Goal: Task Accomplishment & Management: Complete application form

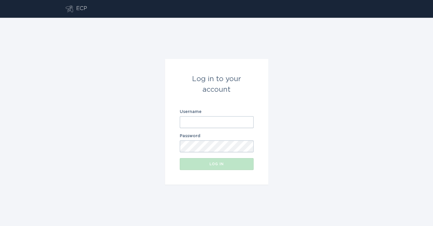
type input "[EMAIL_ADDRESS][DOMAIN_NAME]"
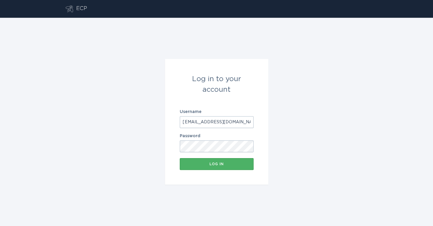
click at [212, 163] on div "Log in" at bounding box center [217, 164] width 68 height 4
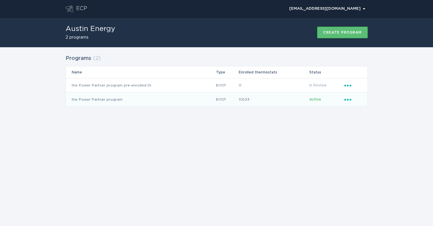
click at [133, 101] on td "the Power Partner program" at bounding box center [141, 99] width 150 height 14
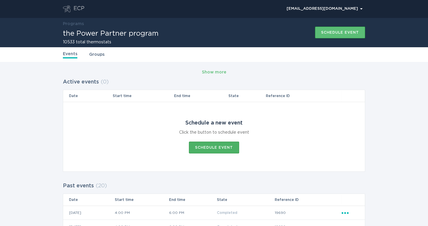
click at [200, 151] on button "Schedule event" at bounding box center [214, 148] width 50 height 12
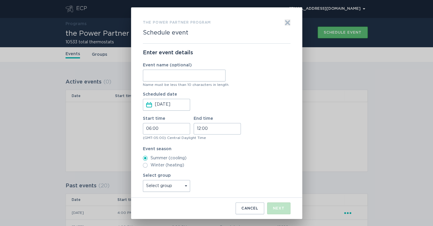
click at [169, 76] on input "Event name (optional)" at bounding box center [184, 76] width 83 height 12
type input "WH"
click at [150, 129] on input "06:00" at bounding box center [166, 129] width 47 height 12
click at [147, 171] on li "16" at bounding box center [151, 170] width 16 height 7
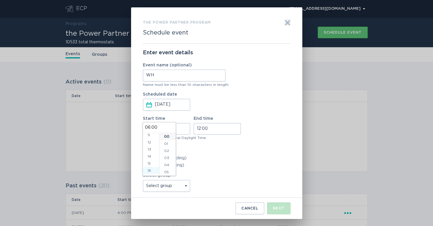
type input "16:00"
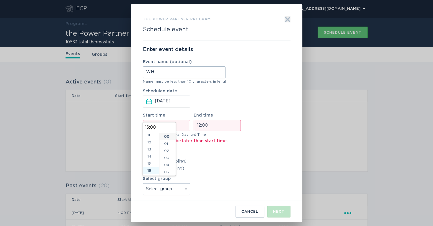
scroll to position [113, 0]
click at [199, 127] on input "12:00" at bounding box center [217, 126] width 47 height 12
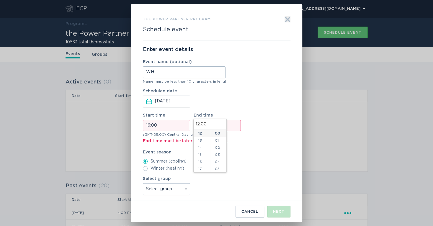
scroll to position [122, 0]
click at [201, 140] on li "18" at bounding box center [202, 139] width 16 height 7
type input "18:00"
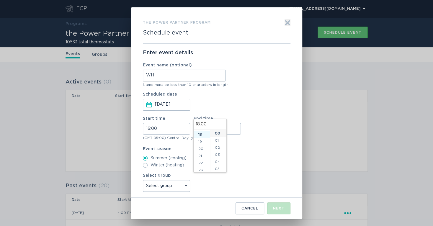
scroll to position [128, 0]
click at [243, 149] on label "Event season" at bounding box center [217, 149] width 148 height 4
click at [186, 186] on select "Select group Whisper Hollow All thermostats High Point DND - Test DND - Pending…" at bounding box center [166, 186] width 47 height 12
click at [252, 161] on div "Summer (cooling) Winter (heating)" at bounding box center [217, 162] width 148 height 12
click at [182, 183] on select "Select group Whisper Hollow All thermostats High Point DND - Test DND - Pending…" at bounding box center [166, 186] width 47 height 12
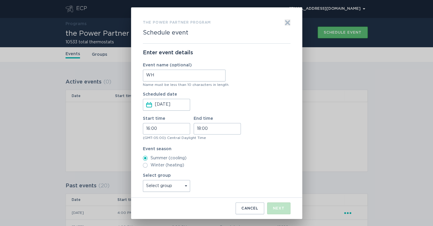
select select "275fe029f442435fa047d9d4e3c7b5b6"
click at [143, 180] on select "Select group Whisper Hollow All thermostats High Point DND - Test DND - Pending…" at bounding box center [166, 186] width 47 height 12
click at [273, 207] on div "Next" at bounding box center [279, 209] width 12 height 4
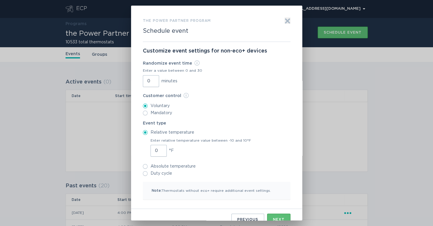
click at [146, 82] on input "0" at bounding box center [151, 81] width 16 height 12
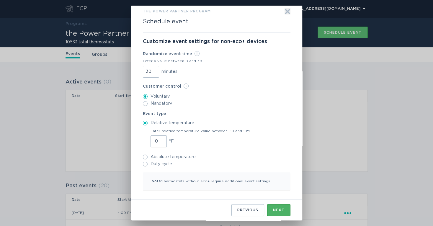
type input "30"
click at [276, 209] on div "Next" at bounding box center [279, 211] width 12 height 4
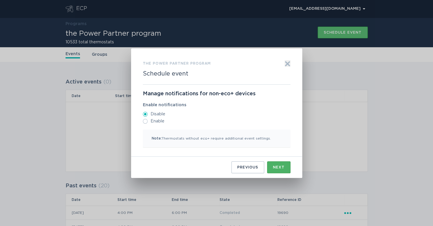
click at [273, 168] on button "Next" at bounding box center [278, 168] width 23 height 12
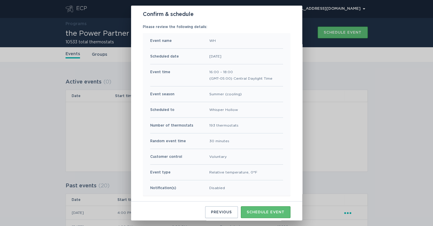
scroll to position [38, 0]
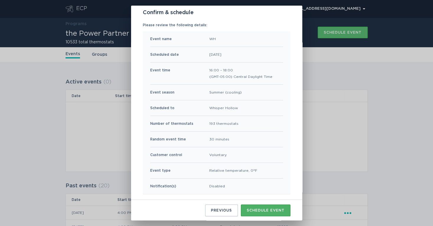
click at [263, 207] on button "Schedule event" at bounding box center [266, 211] width 50 height 12
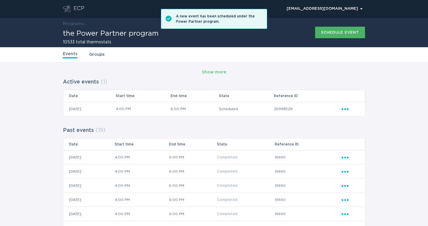
click at [323, 36] on button "Schedule event" at bounding box center [340, 33] width 50 height 12
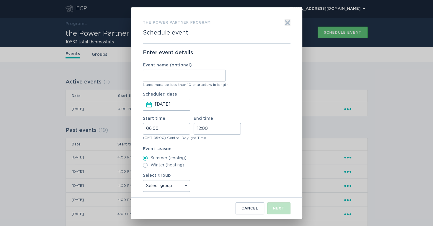
click at [189, 71] on input "Event name (optional)" at bounding box center [184, 76] width 83 height 12
type input "[PERSON_NAME]"
click at [149, 131] on input "06:00" at bounding box center [166, 129] width 47 height 12
click at [153, 170] on li "16" at bounding box center [151, 170] width 16 height 7
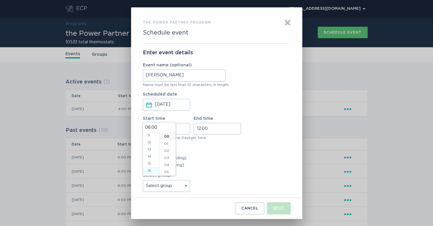
type input "16:00"
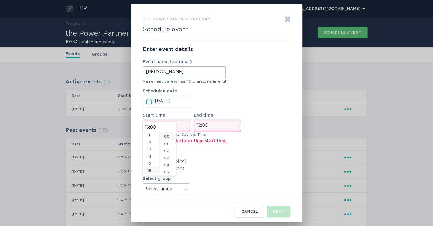
scroll to position [113, 0]
click at [198, 127] on input "12:00" at bounding box center [217, 126] width 47 height 12
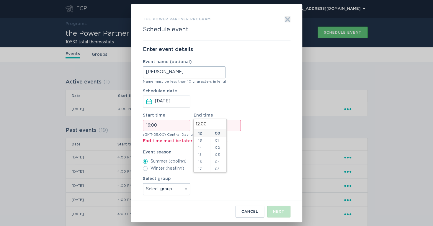
scroll to position [122, 0]
click at [200, 140] on li "18" at bounding box center [202, 139] width 16 height 7
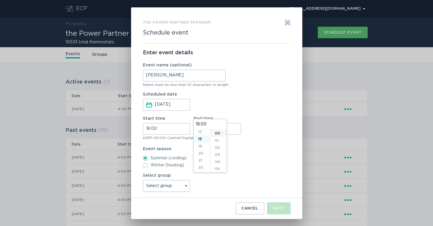
type input "18:00"
click at [185, 184] on select "Select group Whisper Hollow All thermostats High Point DND - Test DND - Pending…" at bounding box center [166, 186] width 47 height 12
select select "4c7b4abfe2b34ebaa82c5e767258e6bb"
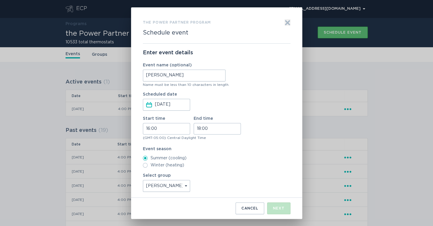
click at [143, 180] on select "Select group Whisper Hollow All thermostats High Point DND - Test DND - Pending…" at bounding box center [166, 186] width 47 height 12
click at [272, 207] on button "Next" at bounding box center [278, 209] width 23 height 12
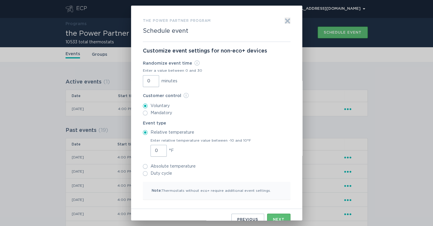
click at [145, 82] on input "0" at bounding box center [151, 81] width 16 height 12
type input "30"
click at [222, 112] on label "Mandatory" at bounding box center [217, 113] width 148 height 5
click at [148, 112] on input "Mandatory" at bounding box center [145, 113] width 5 height 5
radio input "true"
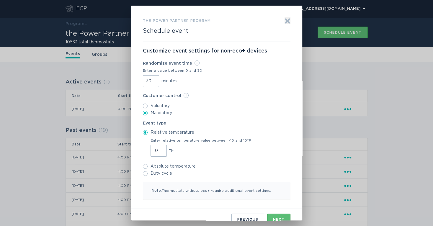
scroll to position [9, 0]
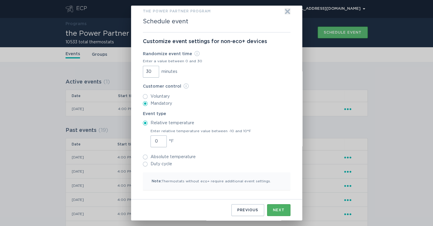
click at [276, 209] on div "Next" at bounding box center [279, 211] width 12 height 4
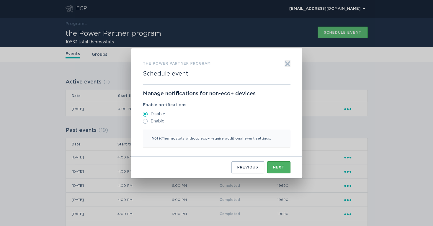
click at [273, 168] on button "Next" at bounding box center [278, 168] width 23 height 12
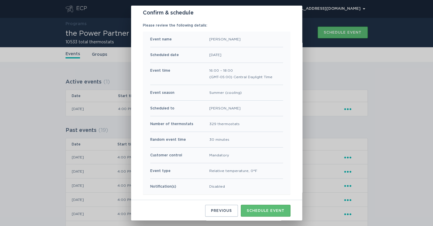
scroll to position [38, 0]
click at [256, 209] on div "Schedule event" at bounding box center [266, 211] width 38 height 4
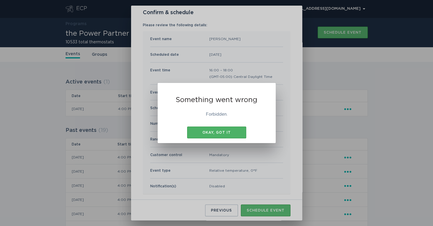
click at [219, 133] on div "Okay, got it" at bounding box center [216, 133] width 53 height 4
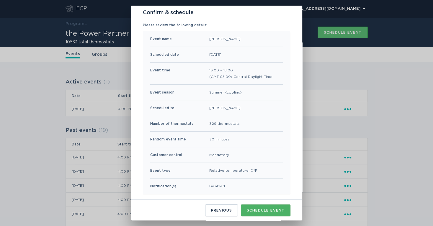
click at [261, 206] on button "Schedule event" at bounding box center [266, 211] width 50 height 12
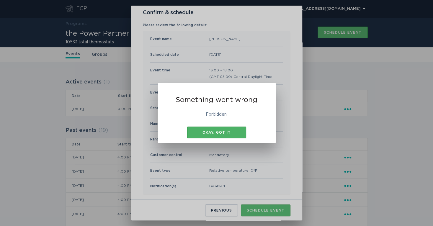
click at [227, 136] on button "Okay, got it" at bounding box center [216, 133] width 59 height 12
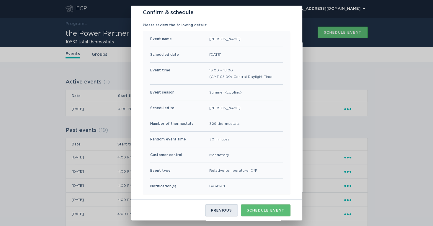
click at [228, 209] on div "Previous" at bounding box center [221, 211] width 21 height 4
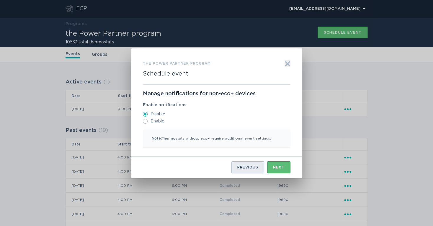
scroll to position [0, 0]
click at [236, 169] on button "Previous" at bounding box center [248, 168] width 33 height 12
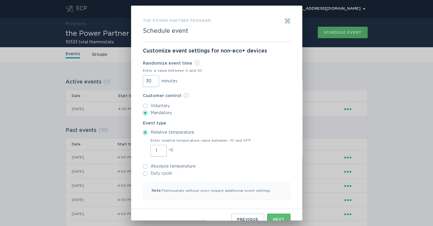
click at [159, 149] on input "1" at bounding box center [159, 151] width 16 height 12
type input "2"
click at [158, 149] on input "2" at bounding box center [159, 151] width 16 height 12
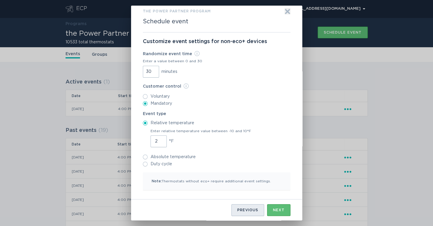
click at [234, 209] on button "Previous" at bounding box center [248, 210] width 33 height 12
select select "4c7b4abfe2b34ebaa82c5e767258e6bb"
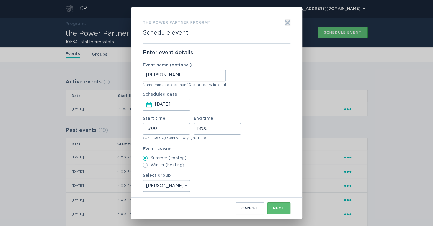
click at [184, 76] on input "[PERSON_NAME]" at bounding box center [184, 76] width 83 height 12
click at [277, 210] on div "Next" at bounding box center [279, 209] width 12 height 4
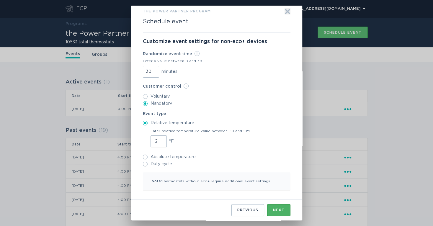
click at [279, 210] on div "Next" at bounding box center [279, 211] width 12 height 4
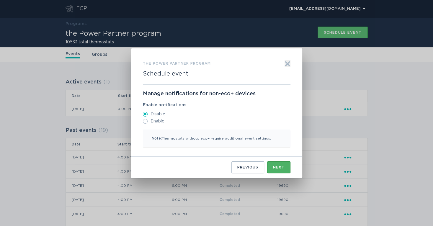
click at [271, 167] on button "Next" at bounding box center [278, 168] width 23 height 12
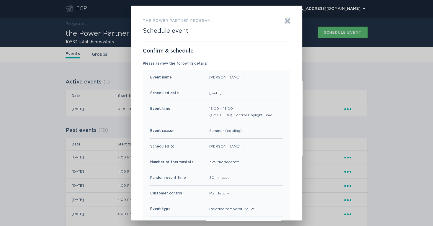
scroll to position [38, 0]
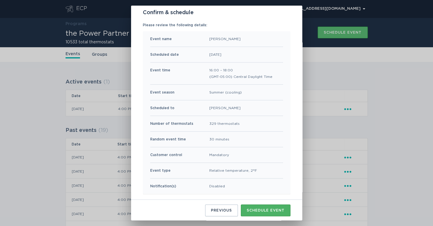
click at [267, 206] on button "Schedule event" at bounding box center [266, 211] width 50 height 12
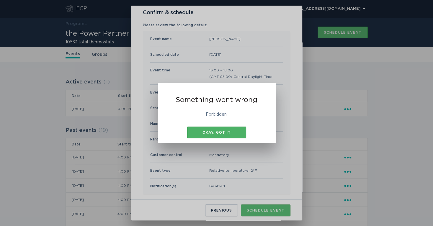
click at [233, 135] on button "Okay, got it" at bounding box center [216, 133] width 59 height 12
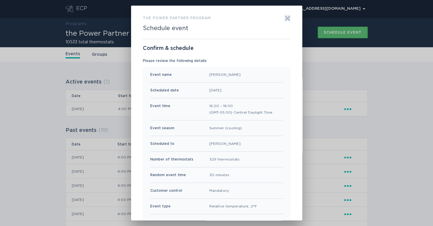
scroll to position [0, 0]
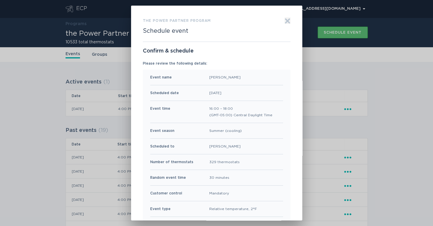
click at [285, 21] on icon "Exit" at bounding box center [288, 21] width 6 height 6
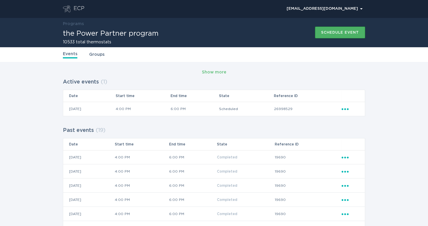
click at [325, 35] on button "Schedule event" at bounding box center [340, 33] width 50 height 12
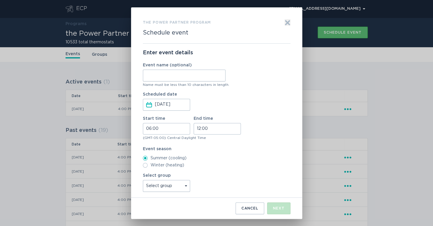
click at [193, 76] on input "Event name (optional)" at bounding box center [184, 76] width 83 height 12
type input "[PERSON_NAME]"
click at [248, 208] on div "Cancel" at bounding box center [250, 209] width 17 height 4
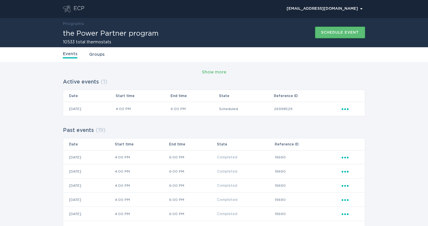
click at [343, 109] on icon "Ellipsis" at bounding box center [346, 108] width 8 height 5
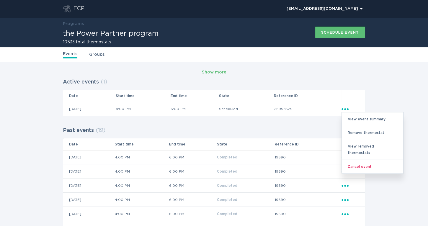
click at [323, 109] on td "26998529" at bounding box center [308, 109] width 68 height 14
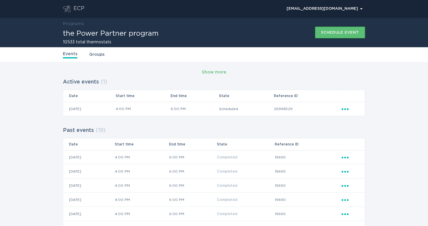
click at [346, 109] on icon "Ellipsis" at bounding box center [346, 108] width 8 height 5
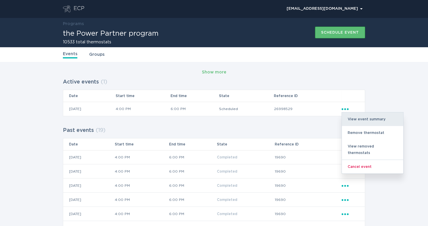
click at [351, 118] on div "View event summary" at bounding box center [372, 120] width 61 height 14
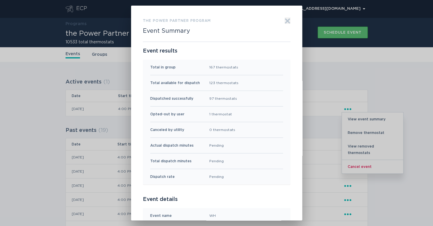
click at [285, 22] on icon "Exit" at bounding box center [288, 21] width 6 height 6
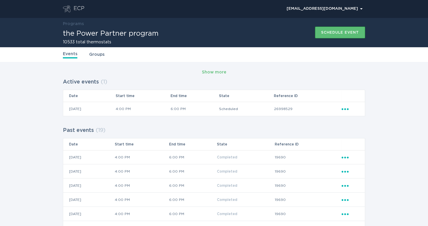
click at [341, 35] on button "Schedule event" at bounding box center [340, 33] width 50 height 12
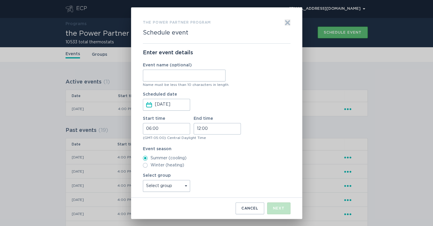
click at [187, 78] on input "Event name (optional)" at bounding box center [184, 76] width 83 height 12
type input "[PERSON_NAME]"
click at [181, 189] on select "Select group Whisper Hollow All thermostats High Point DND - Test DND - Pending…" at bounding box center [166, 186] width 47 height 12
select select "4c7b4abfe2b34ebaa82c5e767258e6bb"
click at [143, 180] on select "Select group Whisper Hollow All thermostats High Point DND - Test DND - Pending…" at bounding box center [166, 186] width 47 height 12
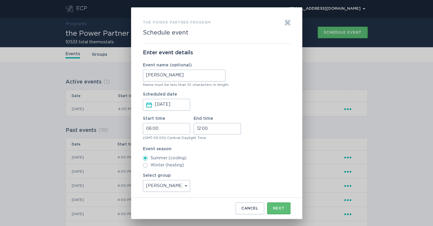
click at [149, 128] on input "06:00" at bounding box center [166, 129] width 47 height 12
click at [151, 170] on li "16" at bounding box center [151, 170] width 16 height 7
type input "16:00"
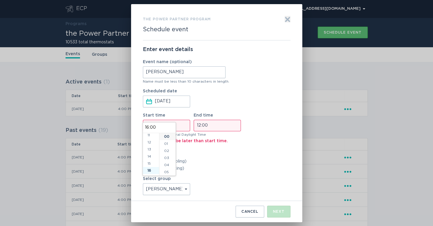
scroll to position [113, 0]
click at [196, 124] on input "12:00" at bounding box center [217, 126] width 47 height 12
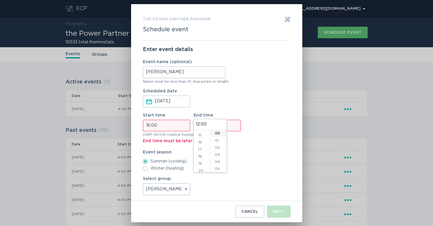
scroll to position [122, 0]
click at [198, 140] on li "18" at bounding box center [202, 139] width 16 height 7
type input "18:00"
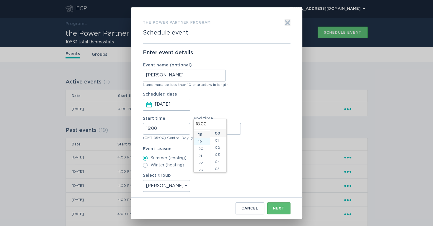
scroll to position [128, 0]
click at [251, 150] on label "Event season" at bounding box center [217, 149] width 148 height 4
click at [283, 210] on div "Next" at bounding box center [279, 209] width 12 height 4
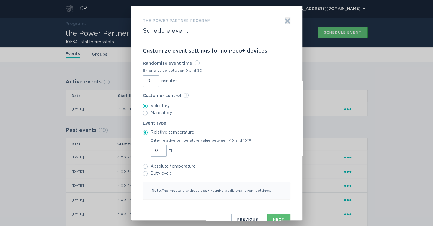
scroll to position [9, 0]
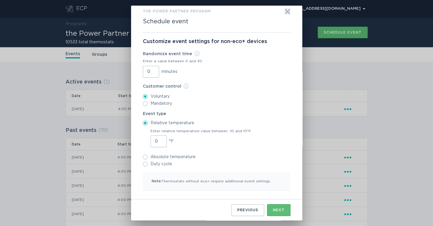
click at [144, 72] on input "0" at bounding box center [151, 72] width 16 height 12
type input "30"
click at [281, 206] on button "Next" at bounding box center [278, 210] width 23 height 12
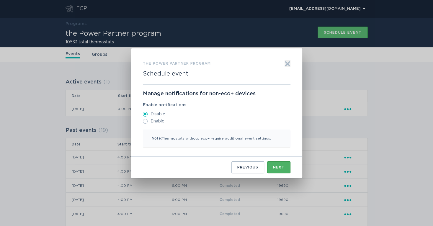
click at [273, 168] on div "Next" at bounding box center [279, 168] width 12 height 4
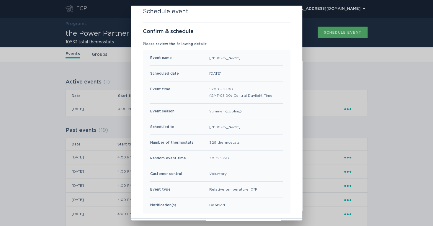
scroll to position [38, 0]
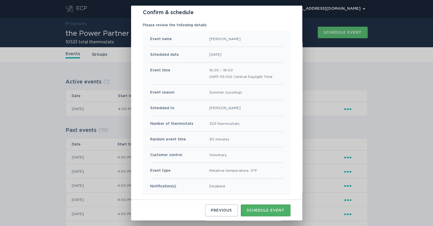
click at [267, 209] on div "Schedule event" at bounding box center [266, 211] width 38 height 4
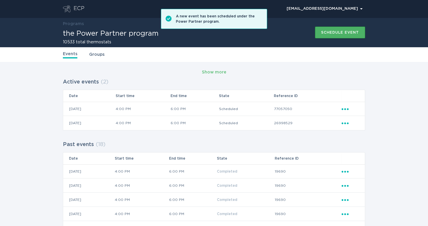
click at [334, 36] on button "Schedule event" at bounding box center [340, 33] width 50 height 12
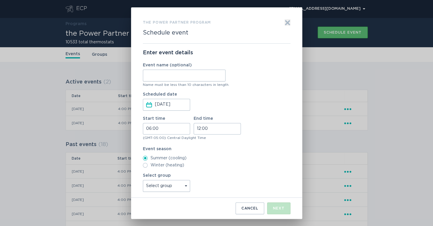
click at [170, 76] on input "Event name (optional)" at bounding box center [184, 76] width 83 height 12
type input "Agave"
click at [147, 127] on input "06:00" at bounding box center [166, 129] width 47 height 12
click at [149, 168] on li "16" at bounding box center [151, 170] width 16 height 7
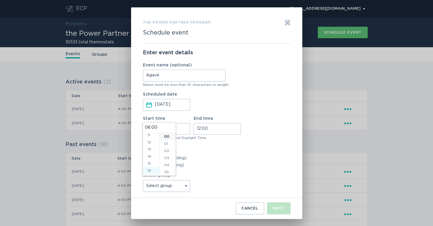
type input "16:00"
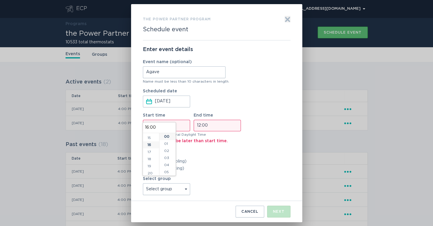
scroll to position [113, 0]
click at [197, 126] on input "12:00" at bounding box center [217, 126] width 47 height 12
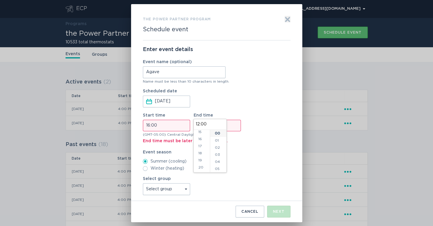
scroll to position [122, 0]
click at [199, 141] on li "18" at bounding box center [202, 139] width 16 height 7
type input "18:00"
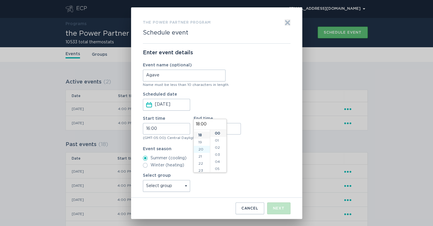
scroll to position [128, 0]
click at [182, 185] on select "Select group Whisper Hollow All thermostats High Point DND - Test DND - Pending…" at bounding box center [166, 186] width 47 height 12
select select "d4e68daaa0f24a49beb9002b841a67a6"
click at [143, 180] on select "Select group Whisper Hollow All thermostats High Point DND - Test DND - Pending…" at bounding box center [166, 186] width 47 height 12
click at [283, 207] on div "Next" at bounding box center [279, 209] width 12 height 4
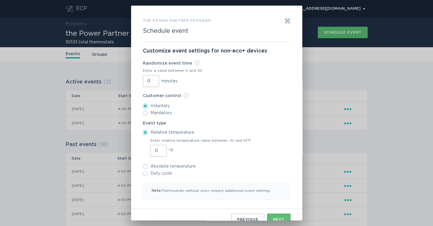
click at [144, 79] on input "0" at bounding box center [151, 81] width 16 height 12
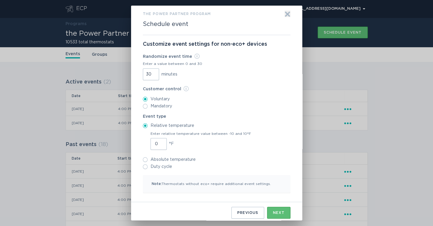
scroll to position [9, 0]
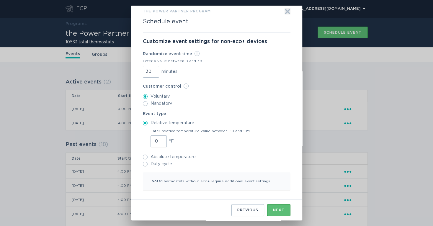
type input "30"
click at [159, 139] on input "1" at bounding box center [159, 142] width 16 height 12
type input "2"
click at [159, 139] on input "2" at bounding box center [159, 142] width 16 height 12
click at [274, 210] on div "Next" at bounding box center [279, 211] width 12 height 4
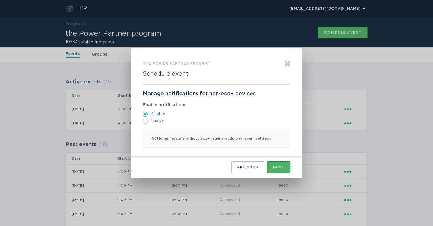
scroll to position [0, 0]
click at [275, 166] on div "Next" at bounding box center [279, 168] width 12 height 4
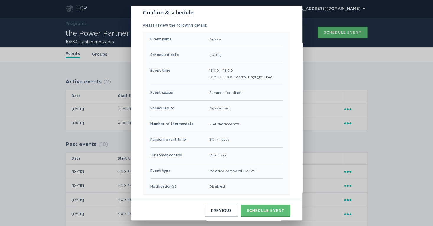
scroll to position [38, 0]
click at [266, 206] on button "Schedule event" at bounding box center [266, 211] width 50 height 12
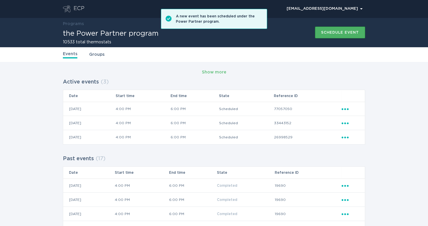
click at [325, 34] on div "Schedule event" at bounding box center [340, 33] width 38 height 4
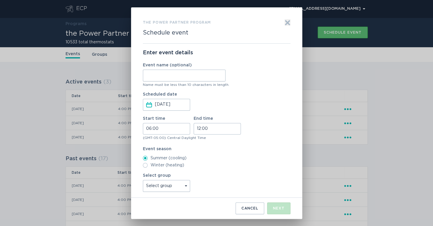
click at [178, 77] on input "Event name (optional)" at bounding box center [184, 76] width 83 height 12
type input "High Point"
click at [147, 131] on input "06:00" at bounding box center [166, 129] width 47 height 12
click at [151, 170] on li "16" at bounding box center [151, 170] width 16 height 7
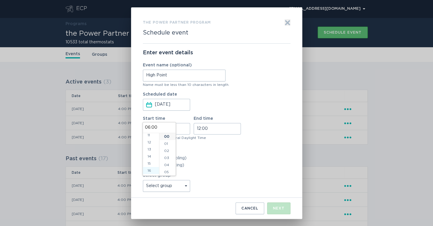
type input "16:00"
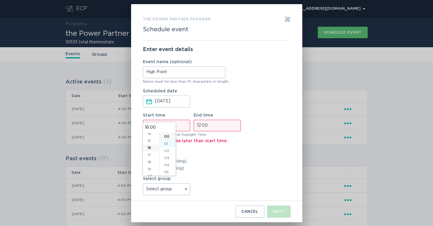
scroll to position [113, 0]
click at [198, 126] on input "12:00" at bounding box center [217, 126] width 47 height 12
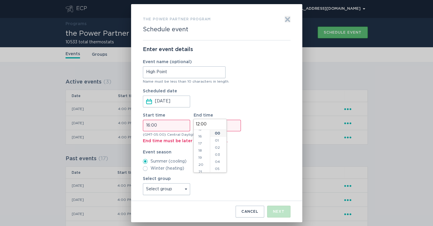
scroll to position [122, 0]
click at [202, 141] on li "18" at bounding box center [202, 139] width 16 height 7
type input "18:00"
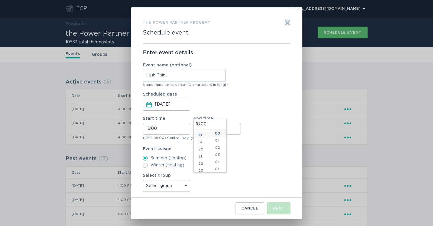
scroll to position [128, 0]
click at [237, 150] on label "Event season" at bounding box center [217, 149] width 148 height 4
click at [178, 185] on select "Select group Whisper Hollow All thermostats High Point DND - Test DND - Pending…" at bounding box center [166, 186] width 47 height 12
select select "3124351f5c3d4c9295d2153e43e32fc4"
click at [143, 180] on select "Select group Whisper Hollow All thermostats High Point DND - Test DND - Pending…" at bounding box center [166, 186] width 47 height 12
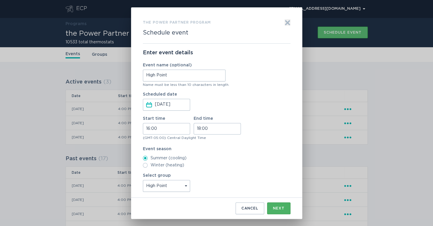
click at [277, 207] on div "Next" at bounding box center [279, 209] width 12 height 4
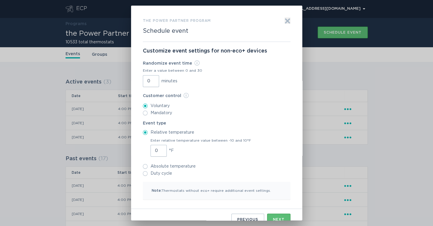
click at [146, 83] on input "0" at bounding box center [151, 81] width 16 height 12
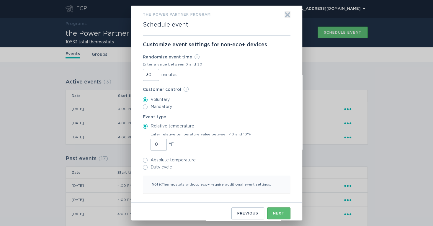
scroll to position [9, 0]
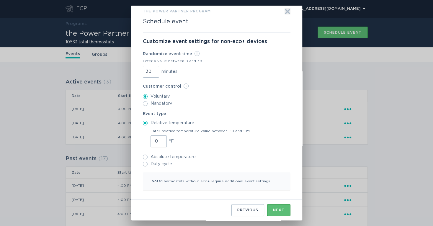
type input "30"
click at [158, 139] on input "1" at bounding box center [159, 142] width 16 height 12
type input "2"
click at [158, 139] on input "2" at bounding box center [159, 142] width 16 height 12
click at [271, 207] on button "Next" at bounding box center [278, 210] width 23 height 12
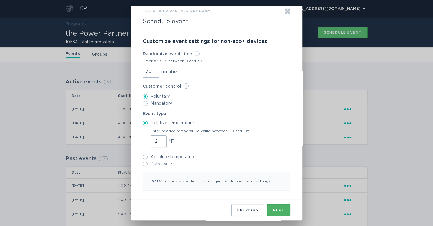
scroll to position [0, 0]
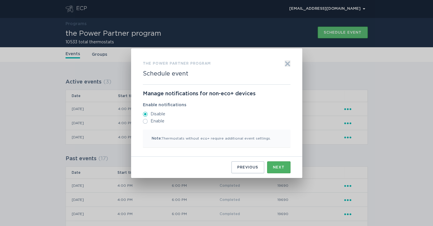
click at [279, 166] on div "Next" at bounding box center [279, 168] width 12 height 4
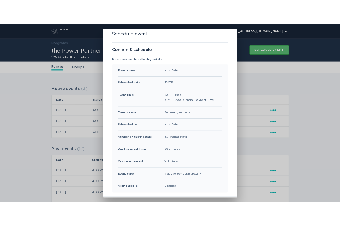
scroll to position [38, 0]
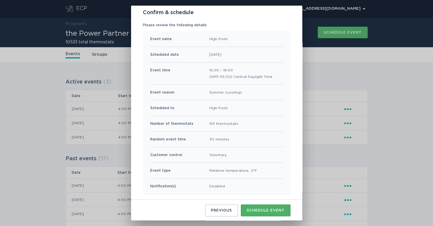
click at [261, 207] on button "Schedule event" at bounding box center [266, 211] width 50 height 12
